Goal: Information Seeking & Learning: Learn about a topic

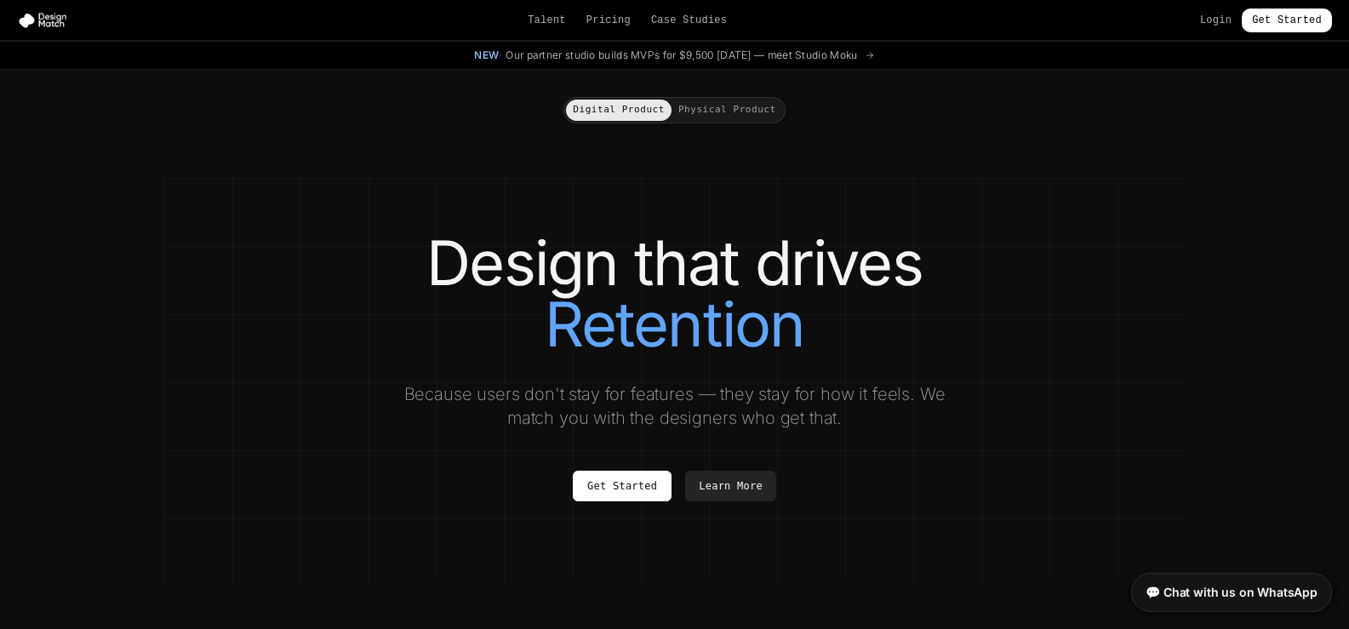
click at [727, 117] on button "Physical Product" at bounding box center [726, 110] width 111 height 21
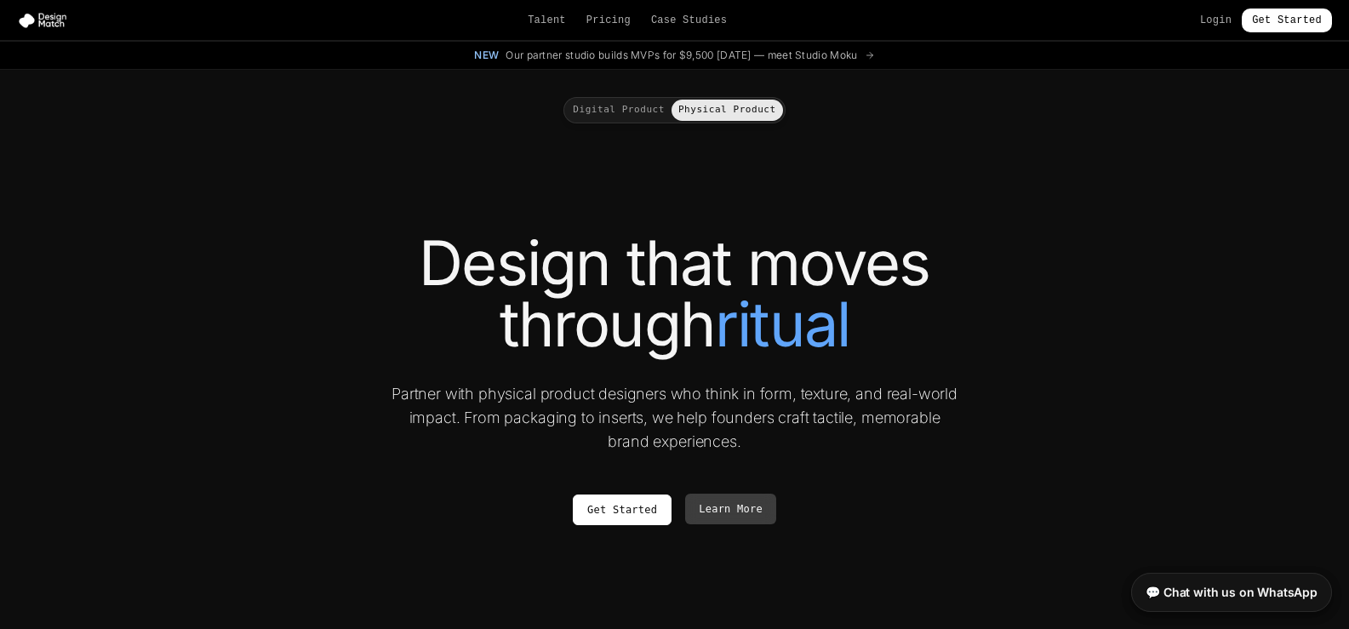
click at [736, 503] on link "Learn More" at bounding box center [730, 508] width 91 height 31
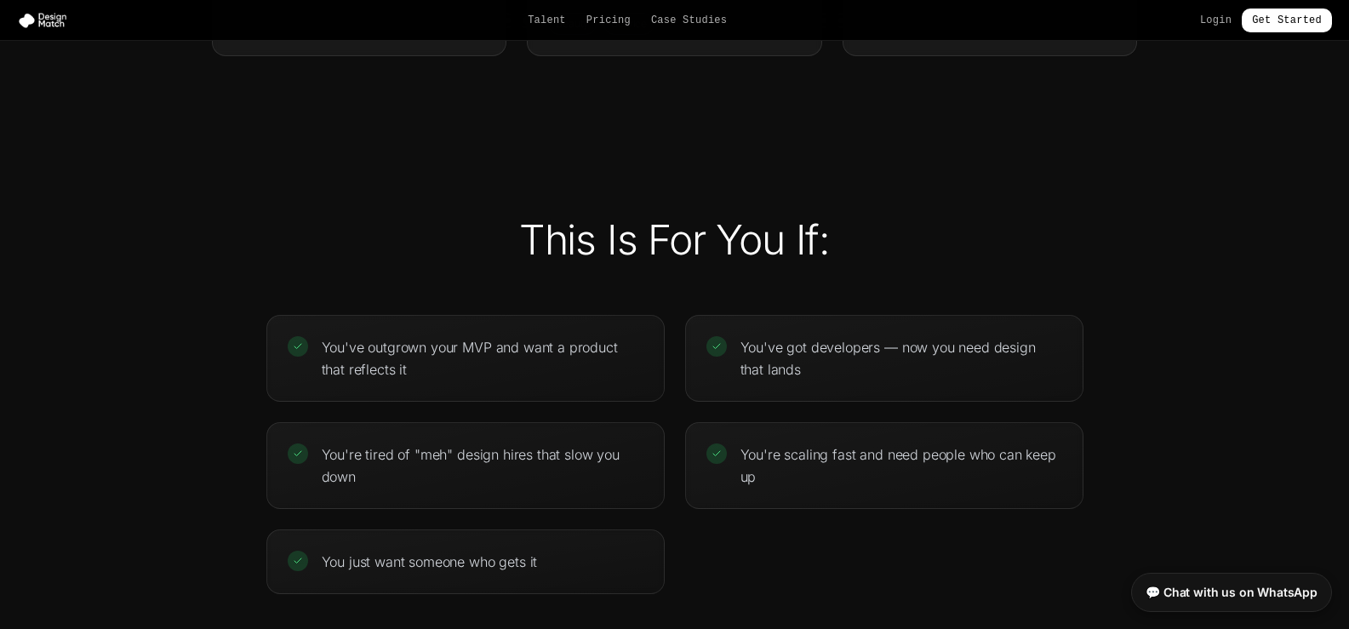
scroll to position [3403, 0]
